Goal: Task Accomplishment & Management: Complete application form

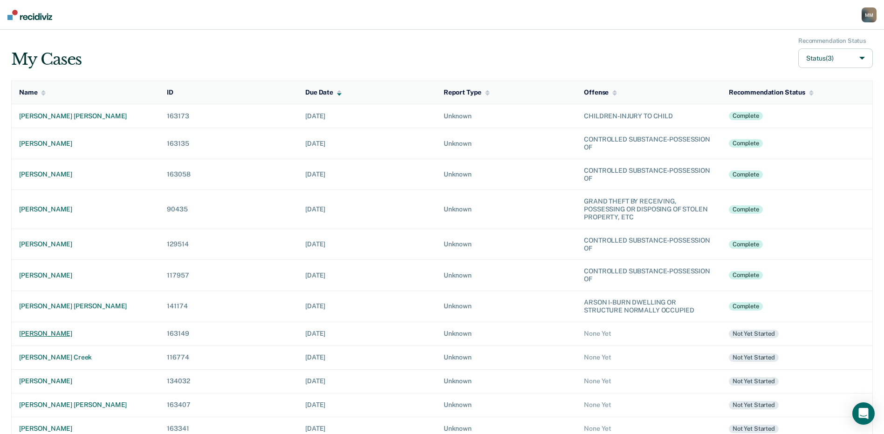
click at [78, 331] on div "[PERSON_NAME]" at bounding box center [85, 334] width 133 height 8
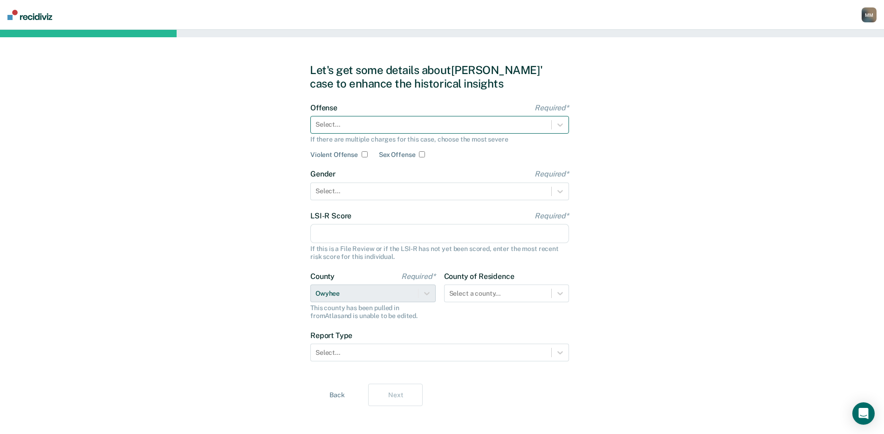
click at [369, 124] on div at bounding box center [431, 125] width 231 height 10
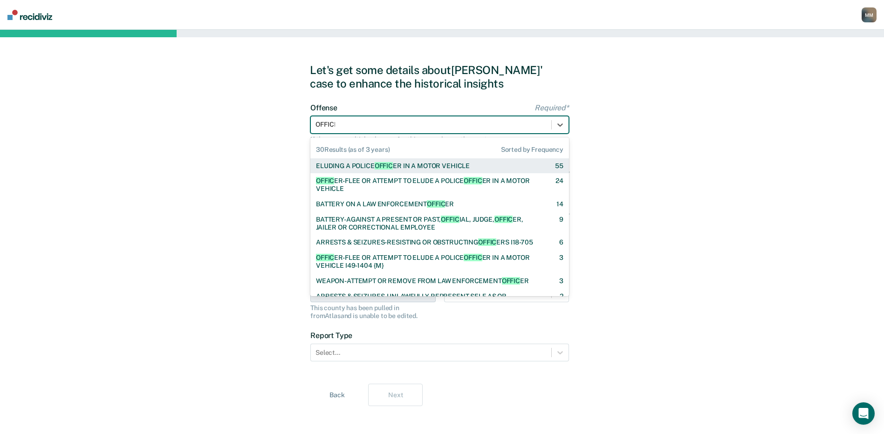
type input "OFFICER"
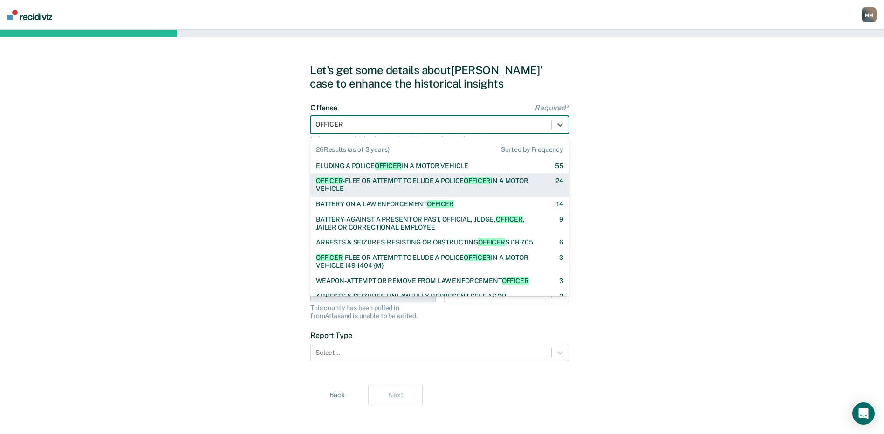
click at [379, 183] on div "OFFICER -FLEE OR ATTEMPT TO ELUDE A POLICE OFFICER IN A MOTOR VEHICLE" at bounding box center [427, 185] width 223 height 16
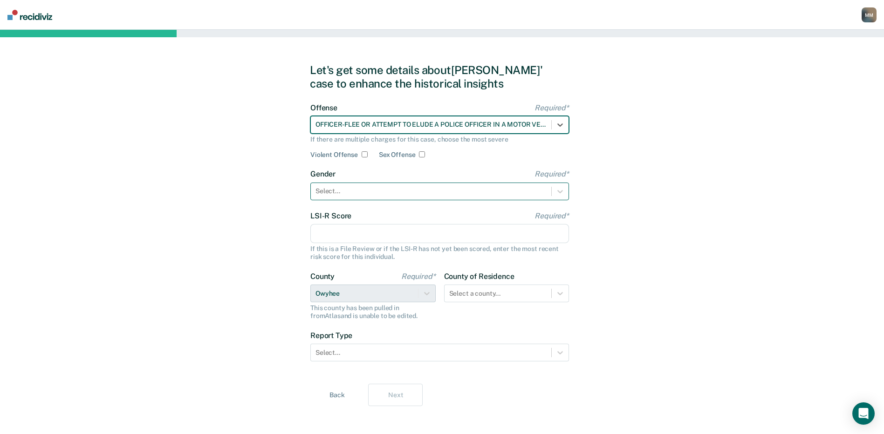
click at [355, 194] on div at bounding box center [431, 191] width 231 height 10
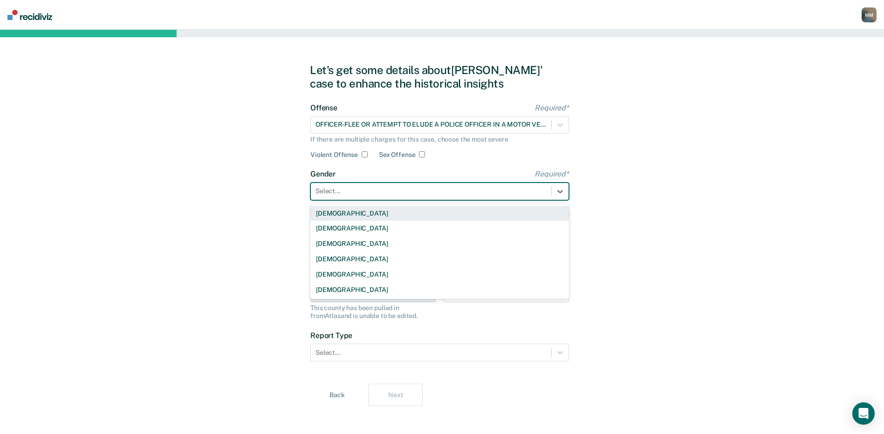
click at [333, 216] on div "[DEMOGRAPHIC_DATA]" at bounding box center [439, 213] width 259 height 15
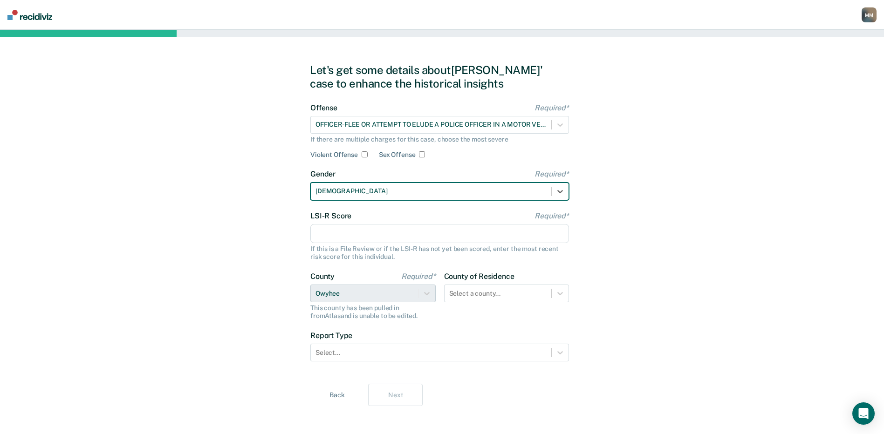
click at [341, 235] on input "LSI-R Score Required*" at bounding box center [439, 234] width 259 height 20
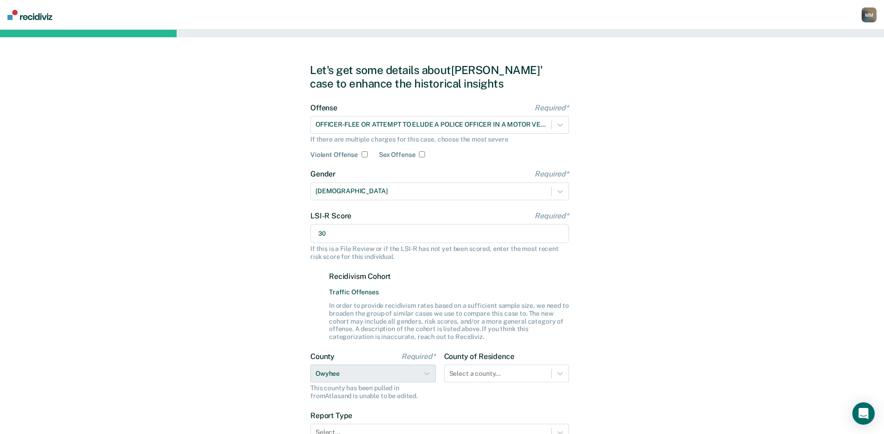
type input "30"
click at [714, 301] on div "Let's get some details about [PERSON_NAME]' case to enhance the historical insi…" at bounding box center [442, 275] width 884 height 490
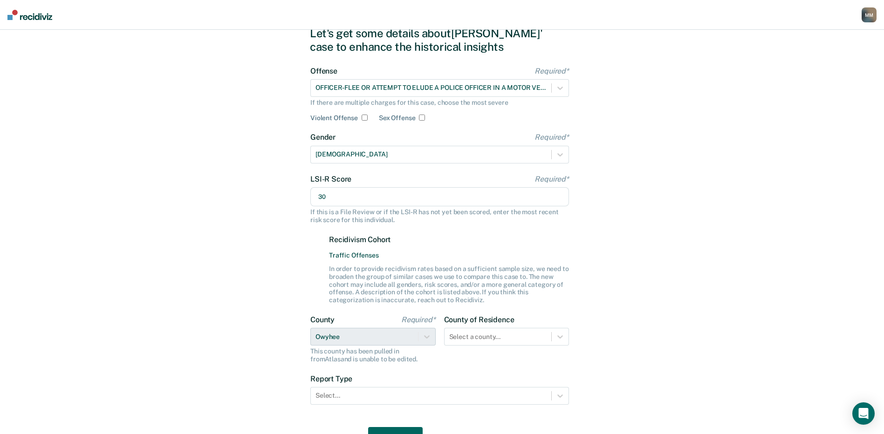
scroll to position [86, 0]
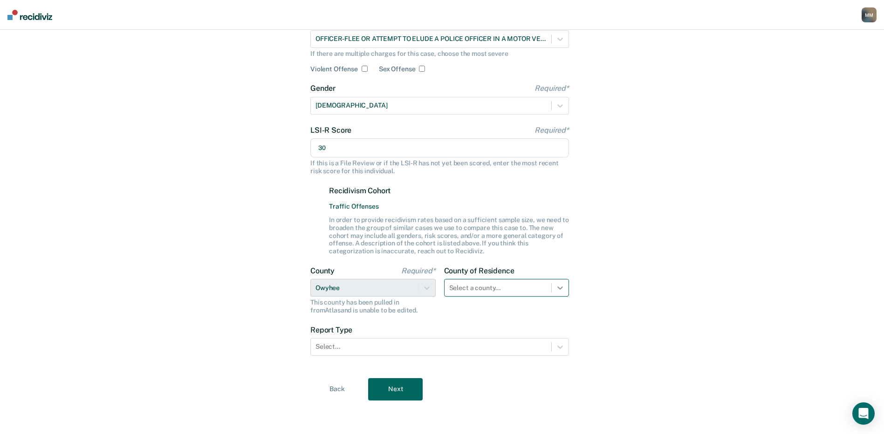
click at [555, 288] on div at bounding box center [560, 288] width 17 height 17
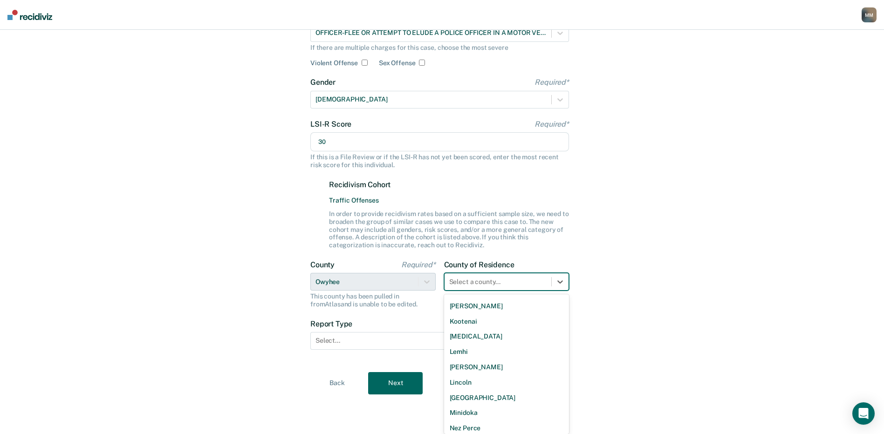
scroll to position [328, 0]
click at [661, 266] on div "Let's get some details about [PERSON_NAME]' case to enhance the historical insi…" at bounding box center [442, 183] width 884 height 490
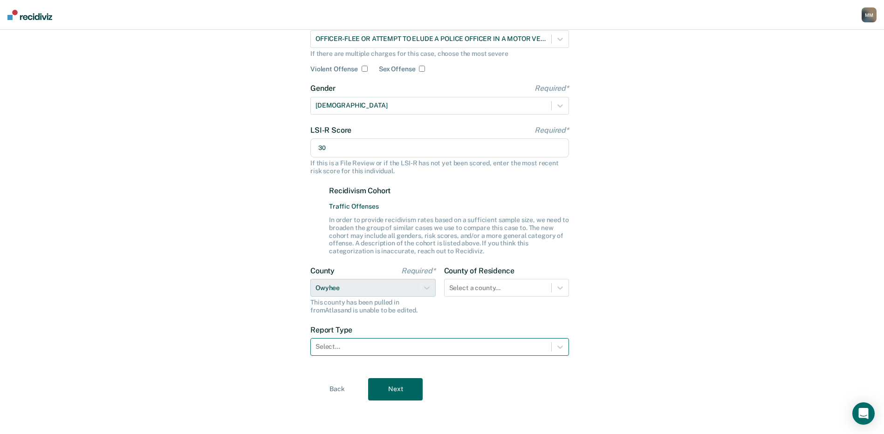
click at [333, 345] on div at bounding box center [431, 347] width 231 height 10
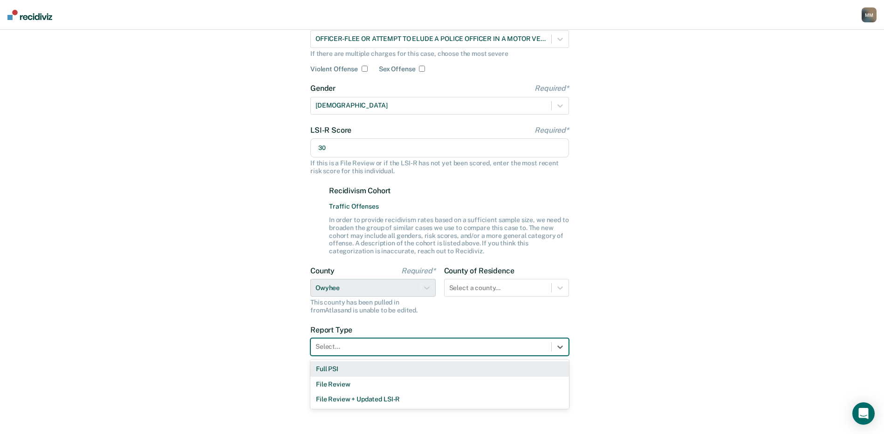
click at [326, 364] on div "Full PSI" at bounding box center [439, 369] width 259 height 15
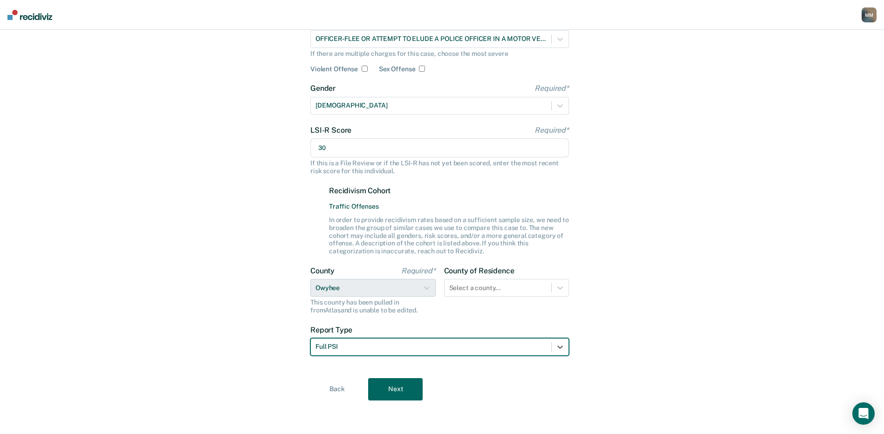
click at [403, 392] on button "Next" at bounding box center [395, 389] width 55 height 22
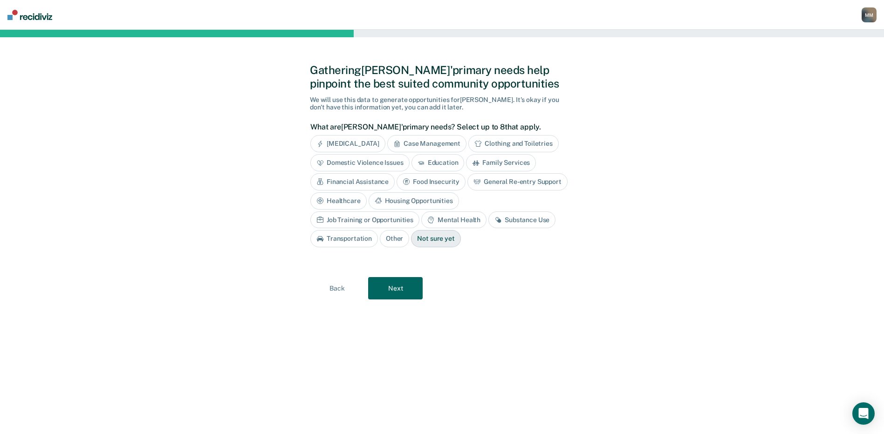
scroll to position [0, 0]
click at [350, 142] on div "[MEDICAL_DATA]" at bounding box center [351, 143] width 75 height 17
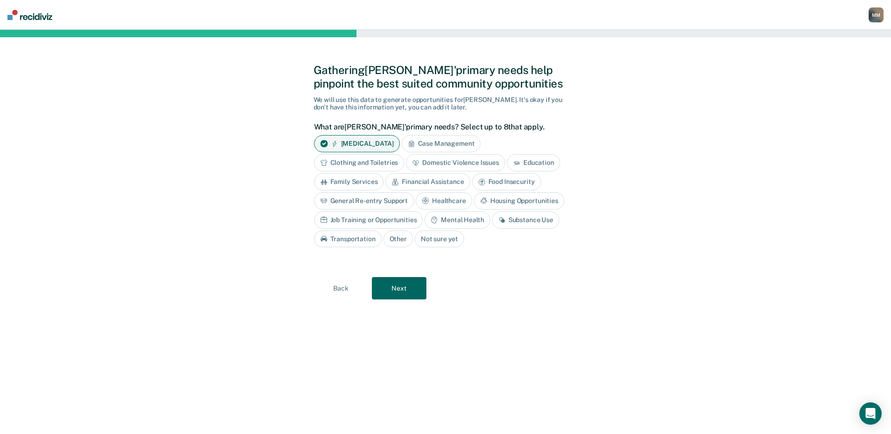
click at [369, 220] on div "Job Training or Opportunities" at bounding box center [368, 220] width 109 height 17
click at [463, 222] on div "Mental Health" at bounding box center [467, 220] width 65 height 17
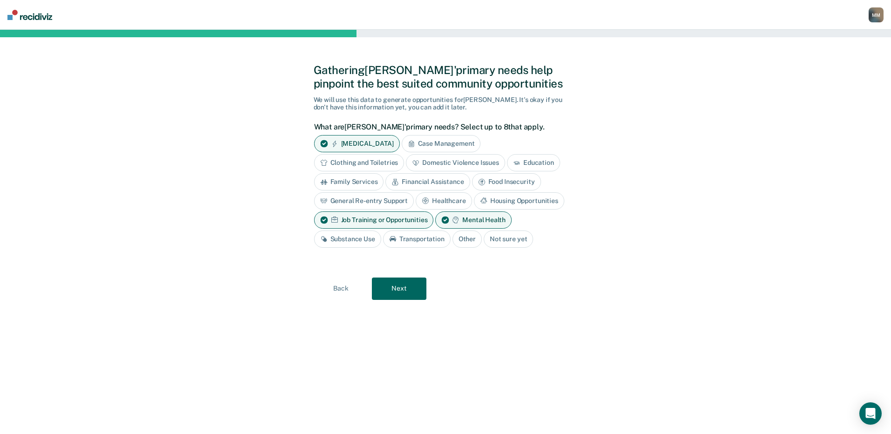
click at [344, 236] on div "Substance Use" at bounding box center [347, 239] width 67 height 17
click at [400, 283] on button "Next" at bounding box center [399, 289] width 55 height 22
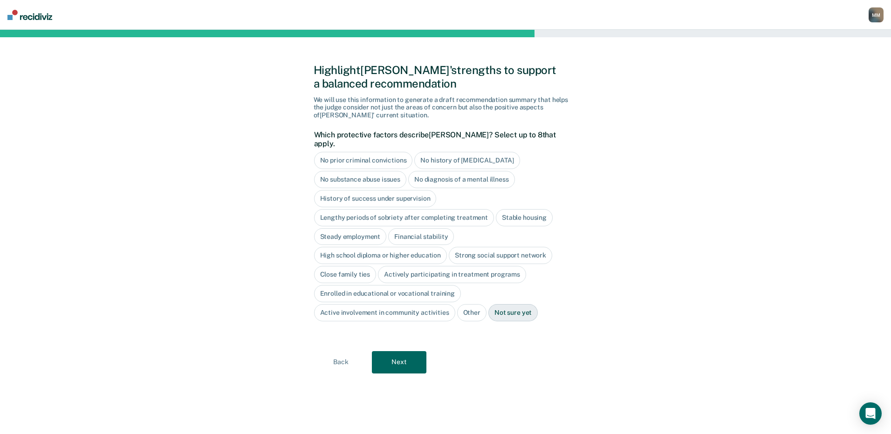
click at [357, 267] on div "Close family ties" at bounding box center [345, 274] width 62 height 17
click at [398, 354] on button "Next" at bounding box center [399, 362] width 55 height 22
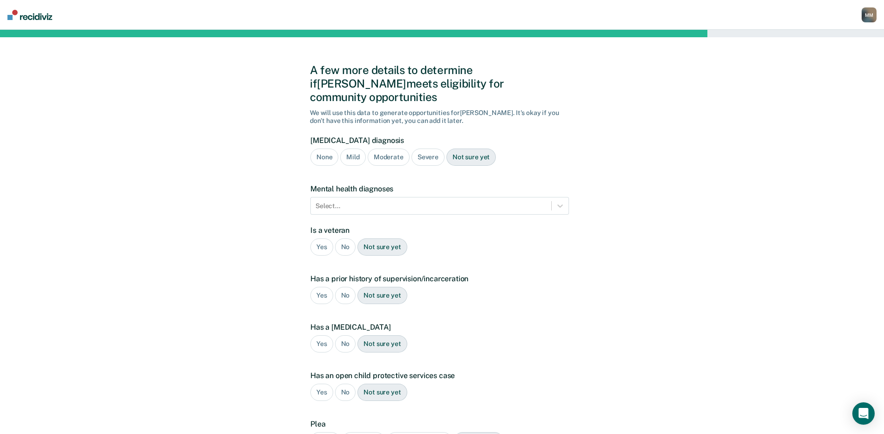
click at [423, 149] on div "Severe" at bounding box center [428, 157] width 33 height 17
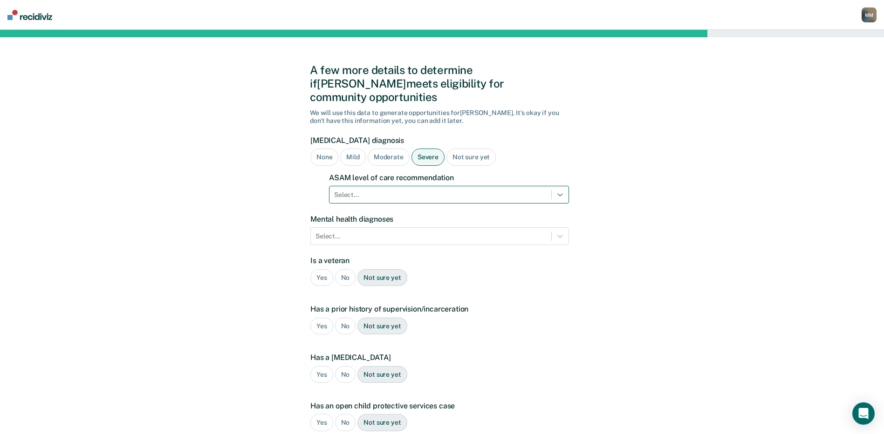
click at [559, 193] on icon at bounding box center [560, 194] width 6 height 3
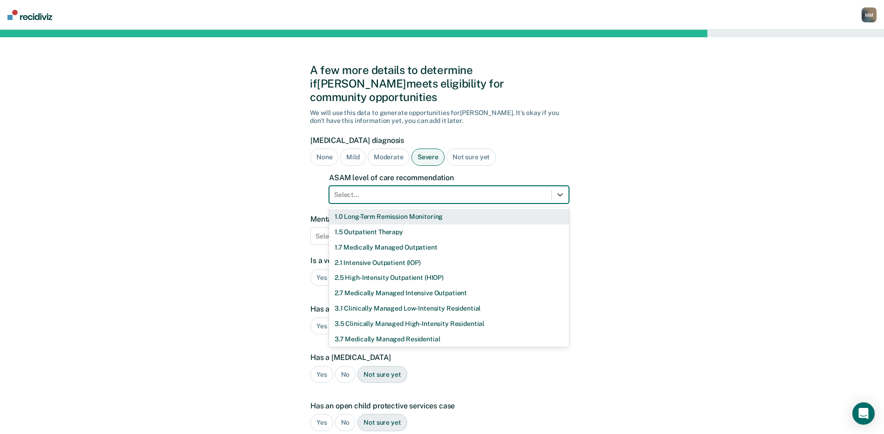
click at [625, 208] on div "A few more details to determine if [PERSON_NAME] meets eligibility for communit…" at bounding box center [442, 298] width 884 height 536
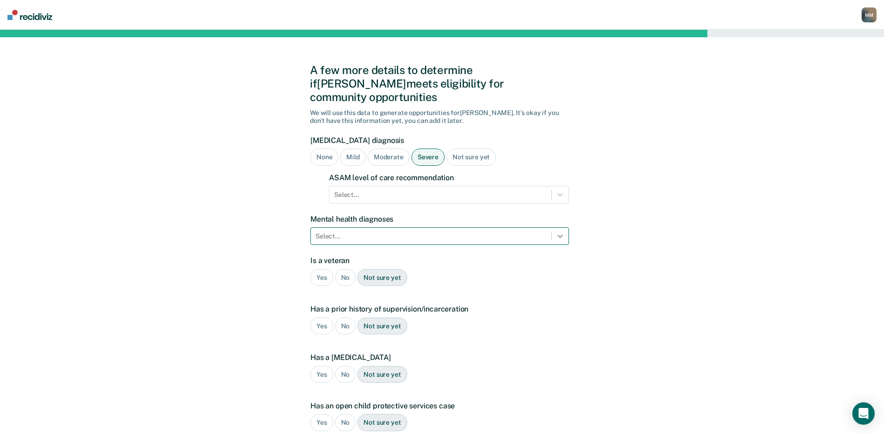
click at [558, 235] on icon at bounding box center [560, 236] width 6 height 3
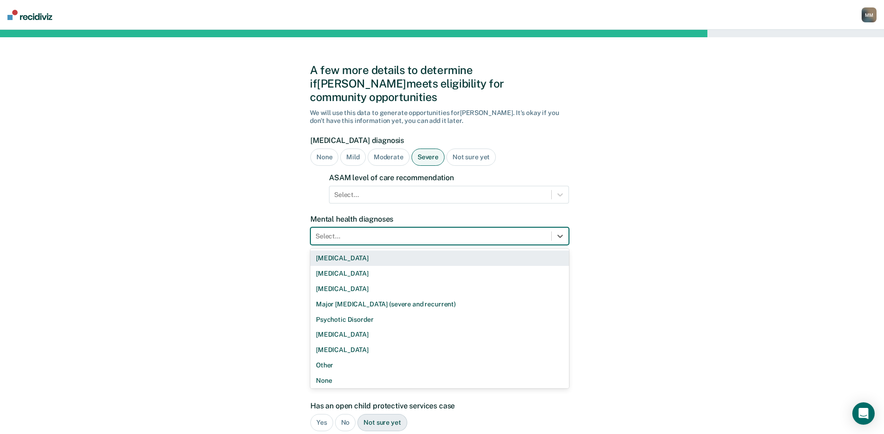
click at [641, 246] on div "A few more details to determine if [PERSON_NAME] meets eligibility for communit…" at bounding box center [442, 298] width 884 height 536
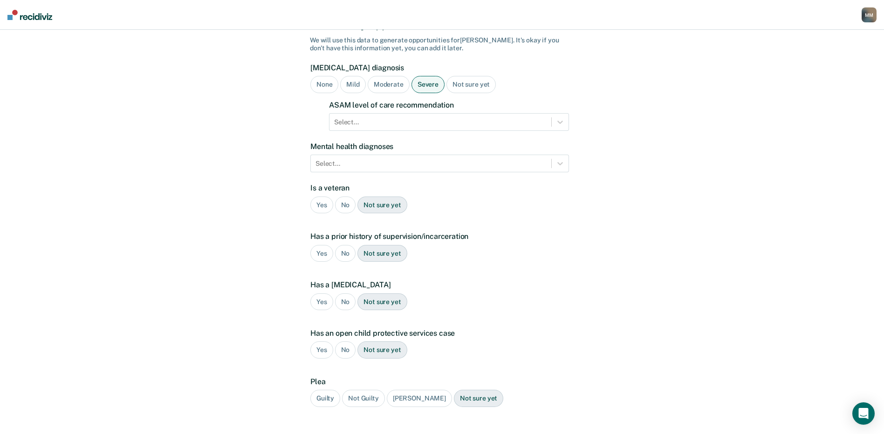
scroll to position [93, 0]
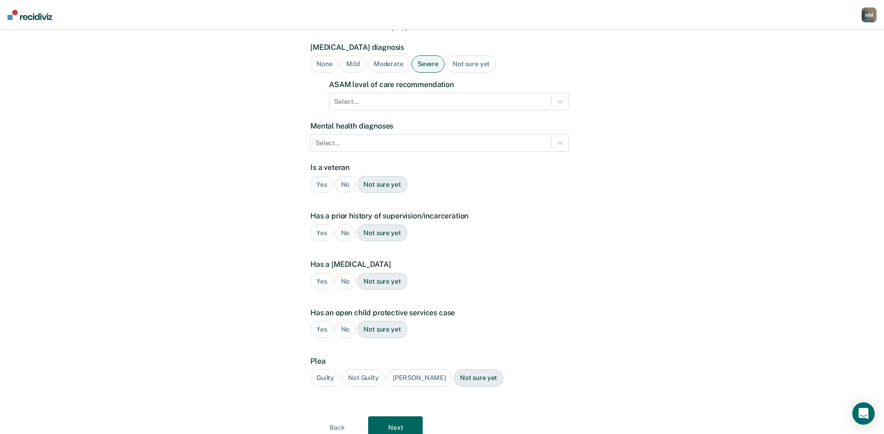
click at [348, 176] on div "No" at bounding box center [345, 184] width 21 height 17
click at [319, 225] on div "Yes" at bounding box center [321, 233] width 23 height 17
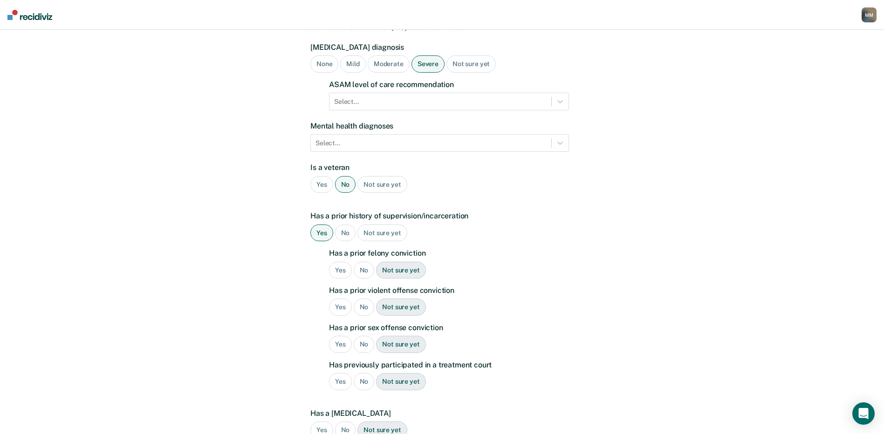
click at [339, 262] on div "Yes" at bounding box center [340, 270] width 23 height 17
click at [342, 299] on div "Yes" at bounding box center [340, 307] width 23 height 17
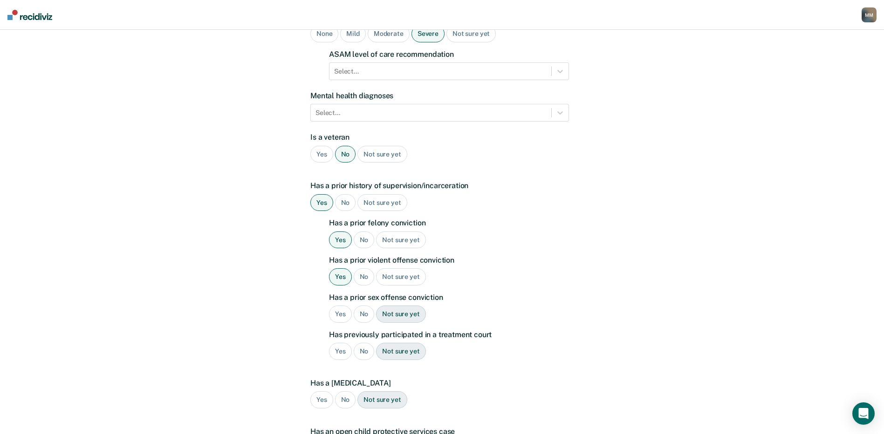
scroll to position [140, 0]
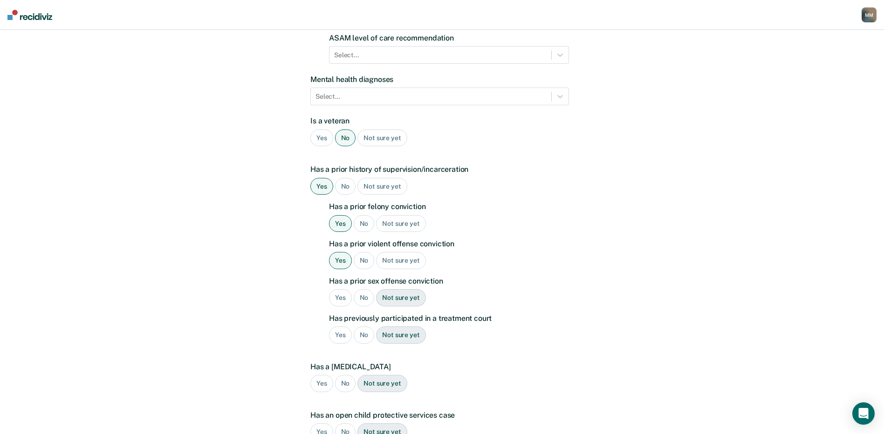
click at [360, 289] on div "No" at bounding box center [364, 297] width 21 height 17
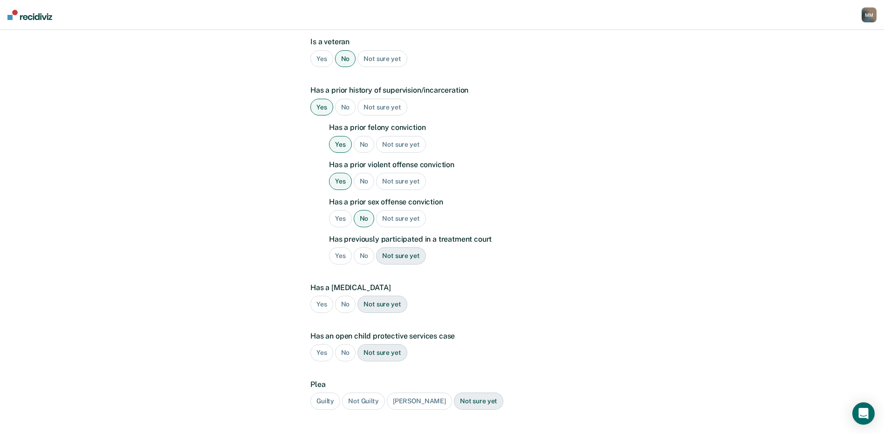
scroll to position [233, 0]
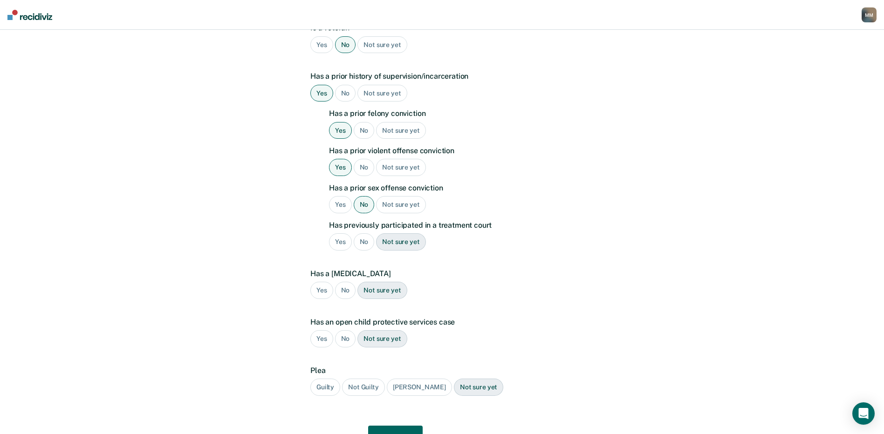
click at [365, 234] on div "No" at bounding box center [364, 242] width 21 height 17
click at [349, 282] on div "No" at bounding box center [345, 290] width 21 height 17
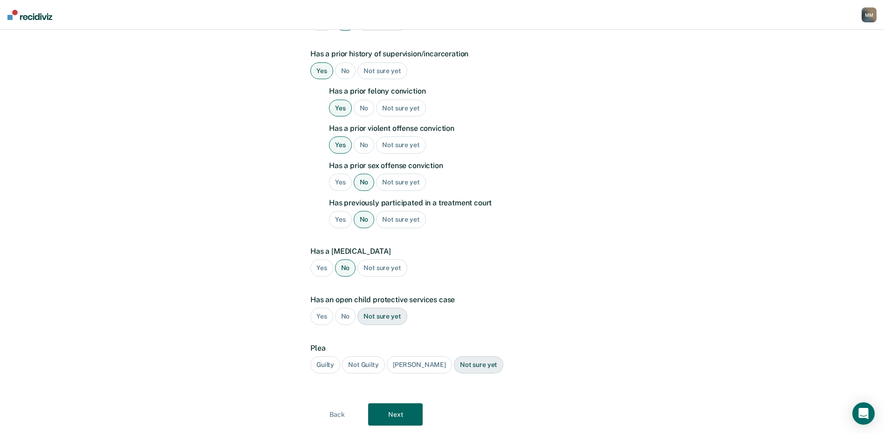
scroll to position [267, 0]
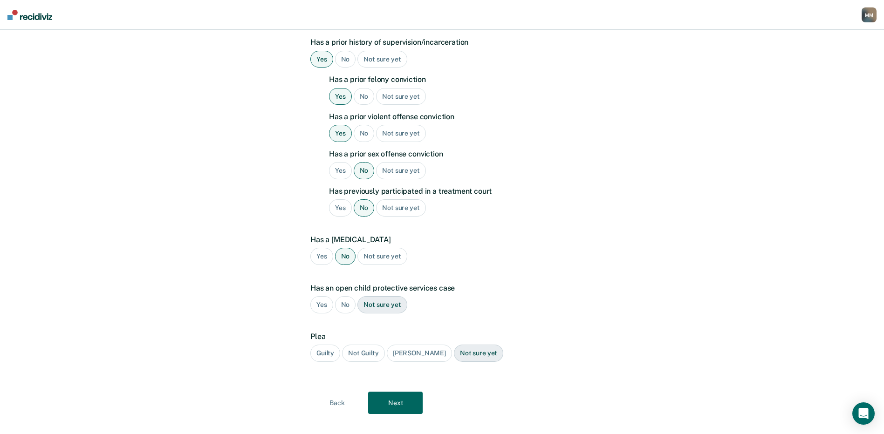
click at [345, 296] on div "No" at bounding box center [345, 304] width 21 height 17
click at [331, 345] on div "Guilty" at bounding box center [325, 353] width 30 height 17
click at [404, 392] on button "Next" at bounding box center [395, 403] width 55 height 22
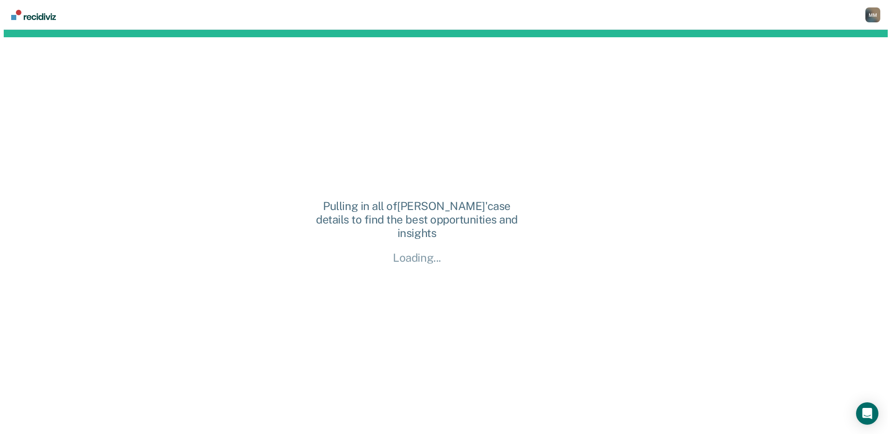
scroll to position [0, 0]
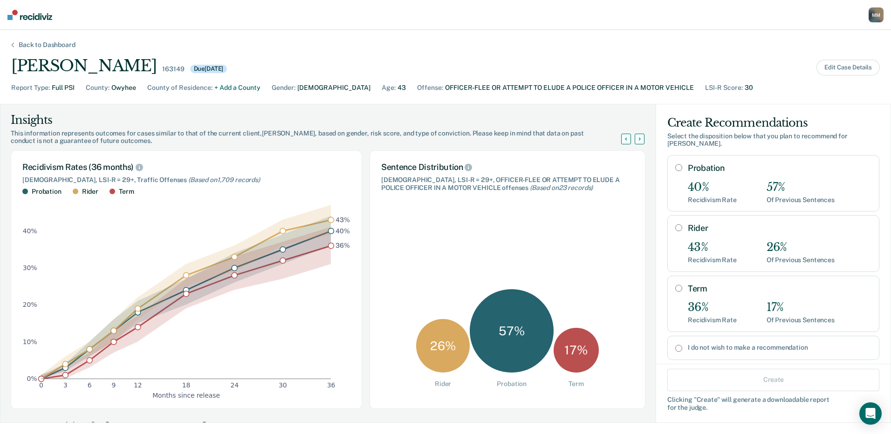
click at [675, 164] on input "Probation" at bounding box center [678, 167] width 7 height 7
radio input "true"
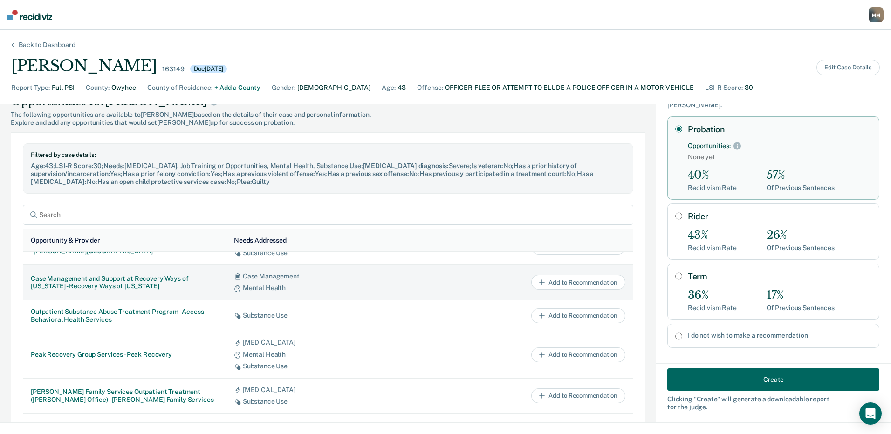
scroll to position [29, 0]
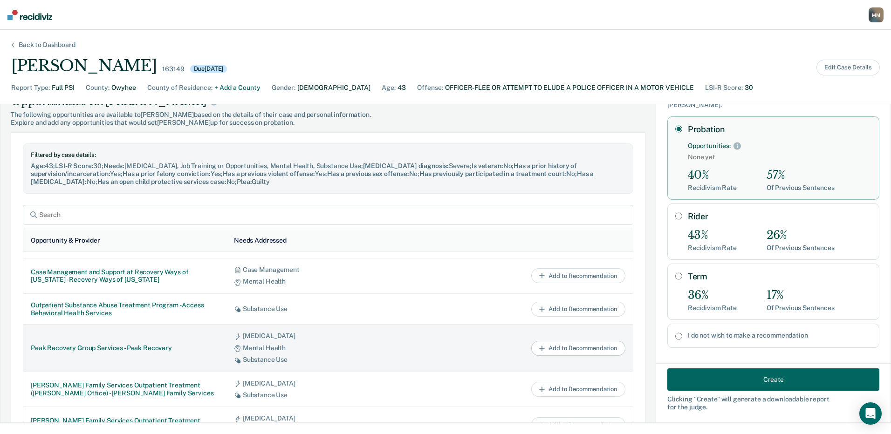
click at [574, 348] on button "Add to Recommendation" at bounding box center [578, 348] width 94 height 15
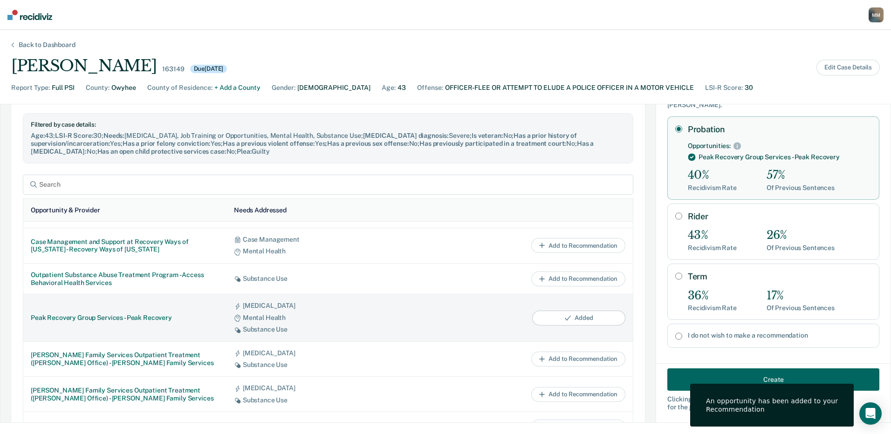
scroll to position [373, 0]
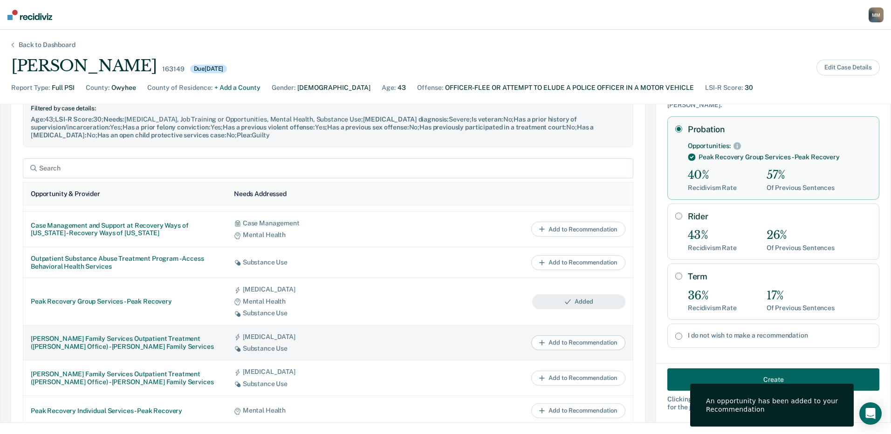
click at [570, 343] on button "Add to Recommendation" at bounding box center [578, 343] width 94 height 15
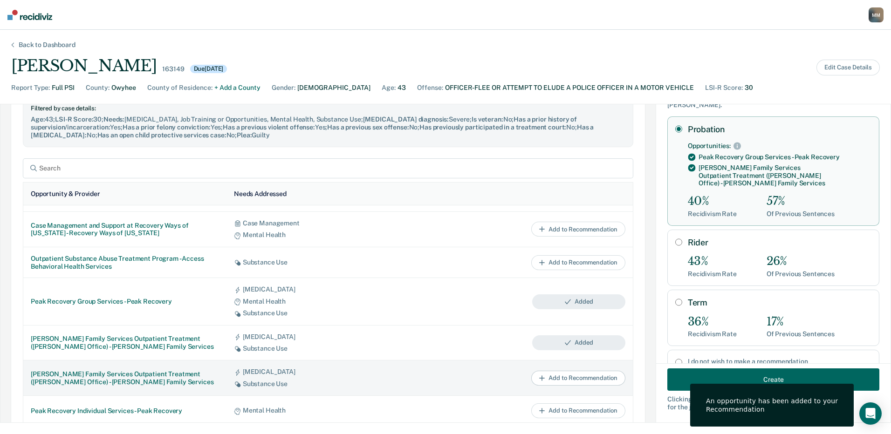
click at [565, 379] on button "Add to Recommendation" at bounding box center [578, 378] width 94 height 15
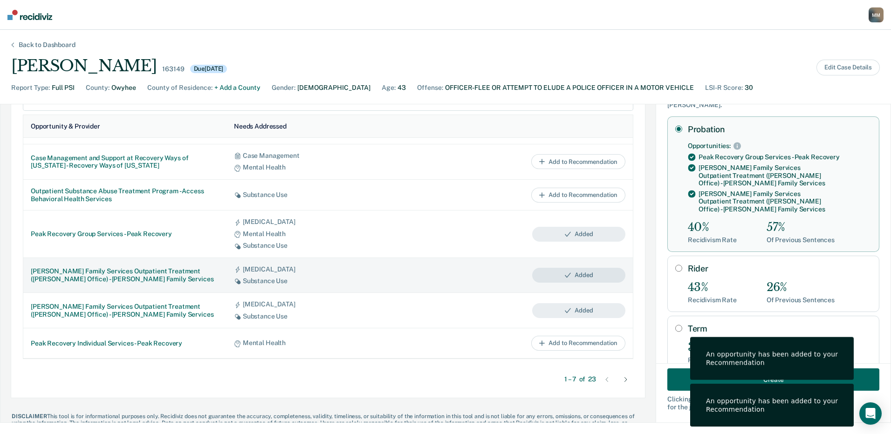
scroll to position [460, 0]
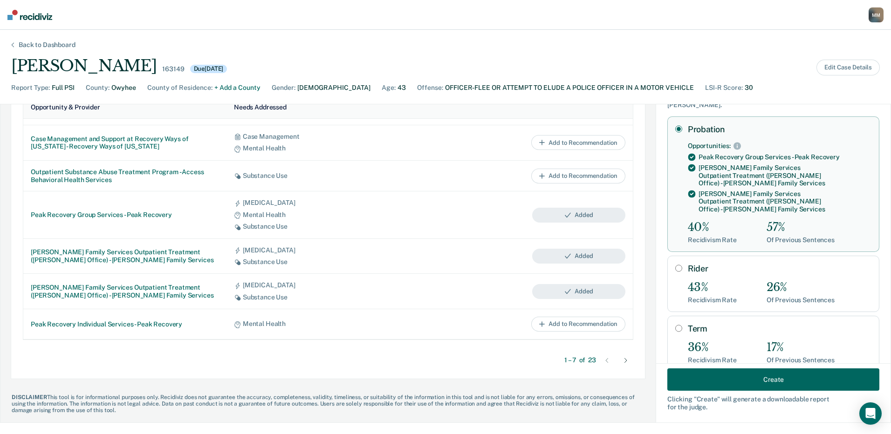
click at [618, 359] on div at bounding box center [625, 360] width 15 height 15
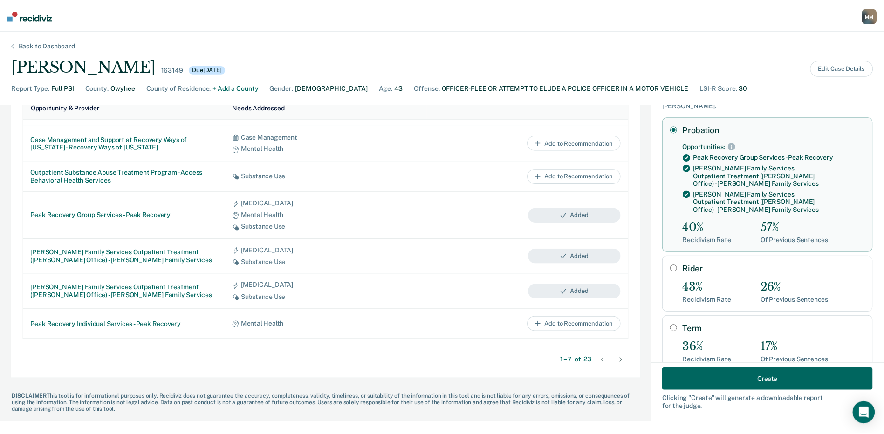
scroll to position [0, 0]
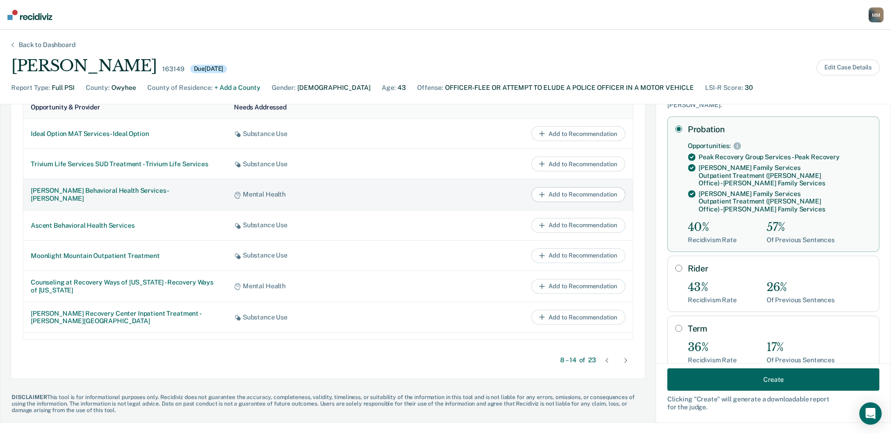
click at [572, 194] on button "Add to Recommendation" at bounding box center [578, 194] width 94 height 15
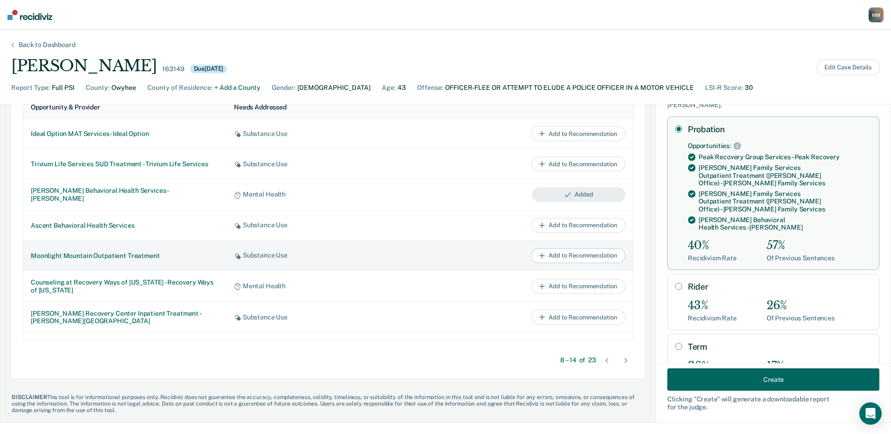
click at [573, 254] on button "Add to Recommendation" at bounding box center [578, 255] width 94 height 15
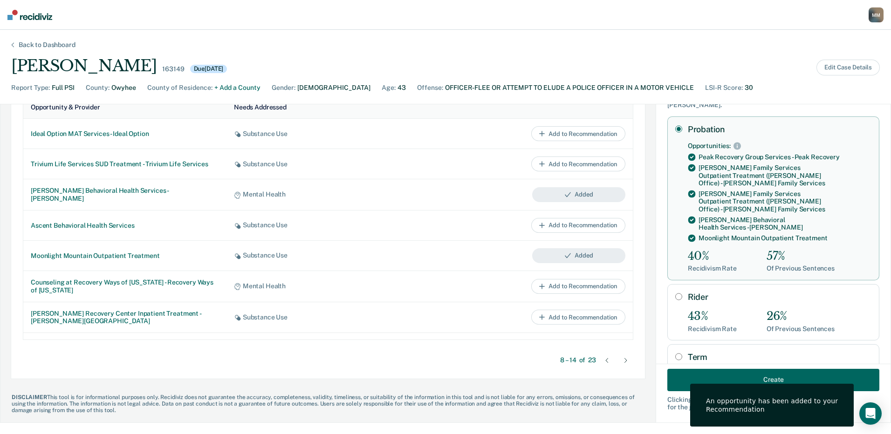
click at [625, 361] on icon at bounding box center [626, 360] width 3 height 5
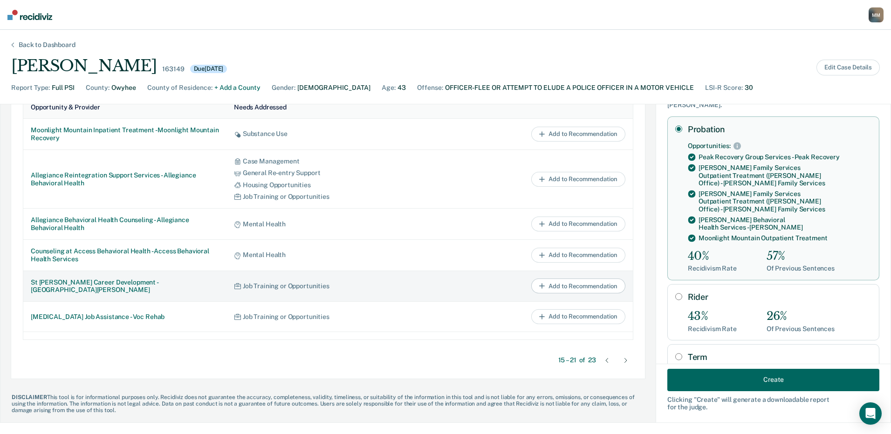
click at [577, 283] on button "Add to Recommendation" at bounding box center [578, 286] width 94 height 15
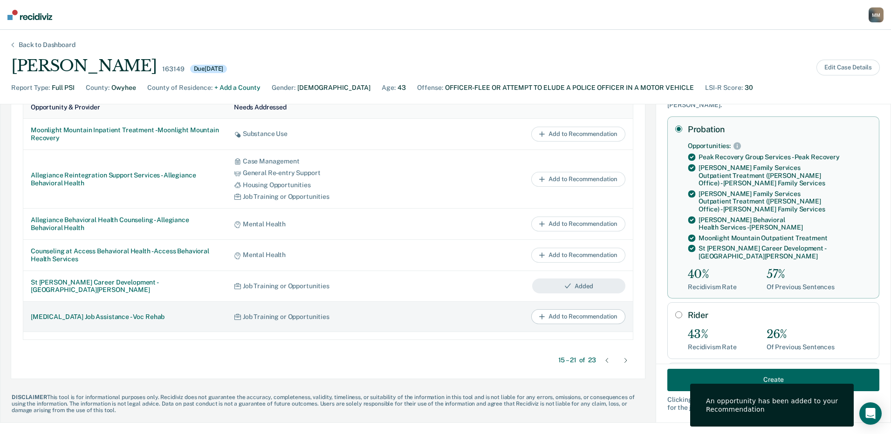
click at [572, 319] on button "Add to Recommendation" at bounding box center [578, 316] width 94 height 15
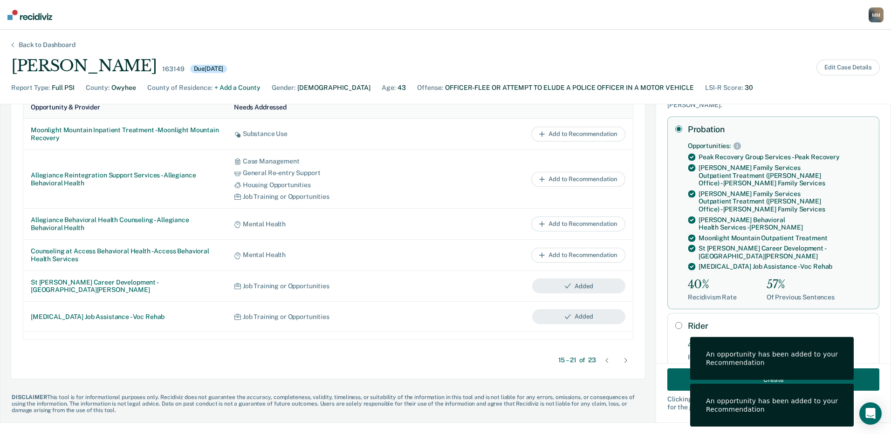
click at [618, 361] on div at bounding box center [625, 360] width 15 height 15
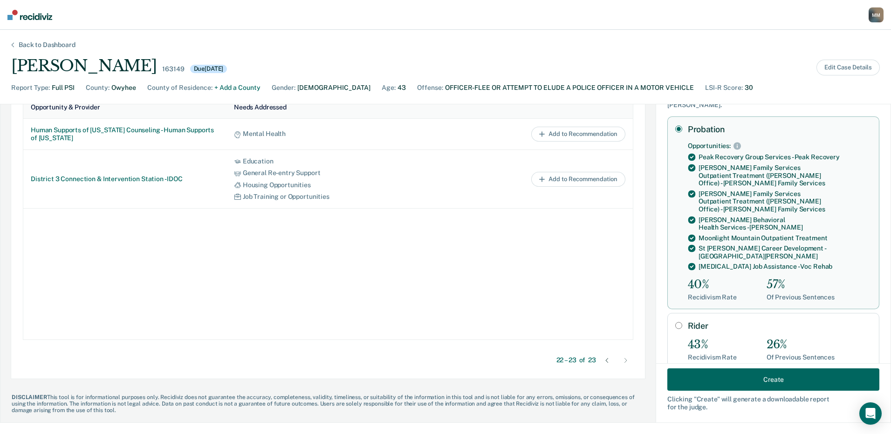
click at [749, 376] on button "Create" at bounding box center [773, 380] width 212 height 22
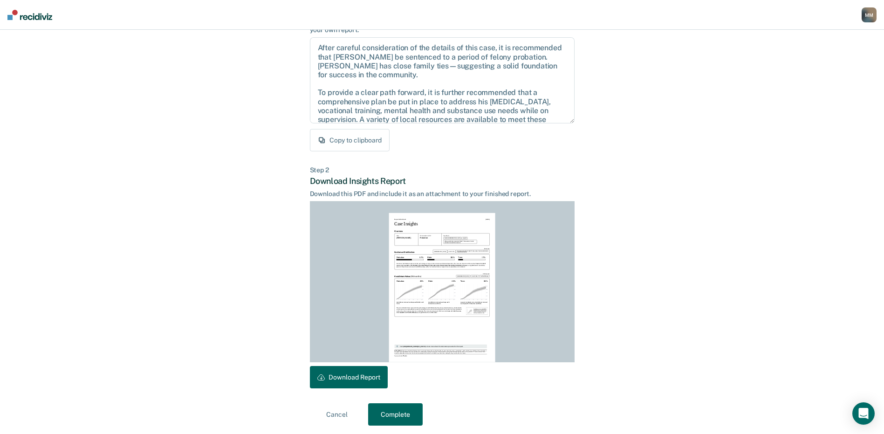
scroll to position [97, 0]
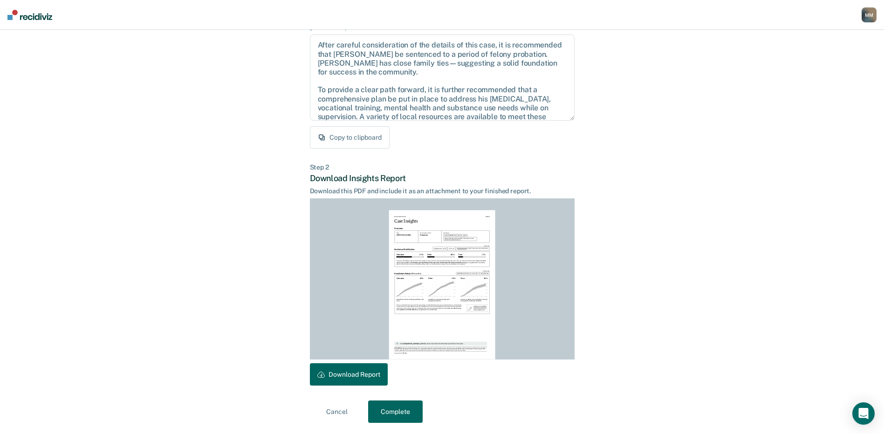
click at [358, 373] on button "Download Report" at bounding box center [349, 375] width 78 height 22
click at [385, 417] on button "Complete" at bounding box center [395, 412] width 55 height 22
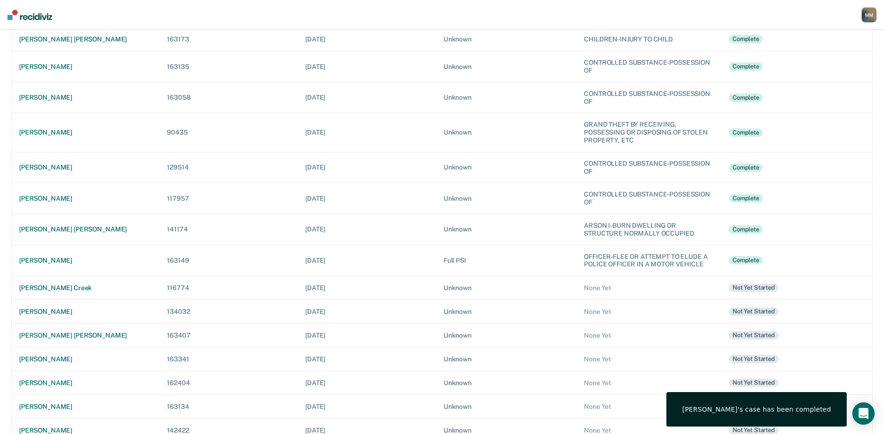
scroll to position [93, 0]
